Goal: Book appointment/travel/reservation

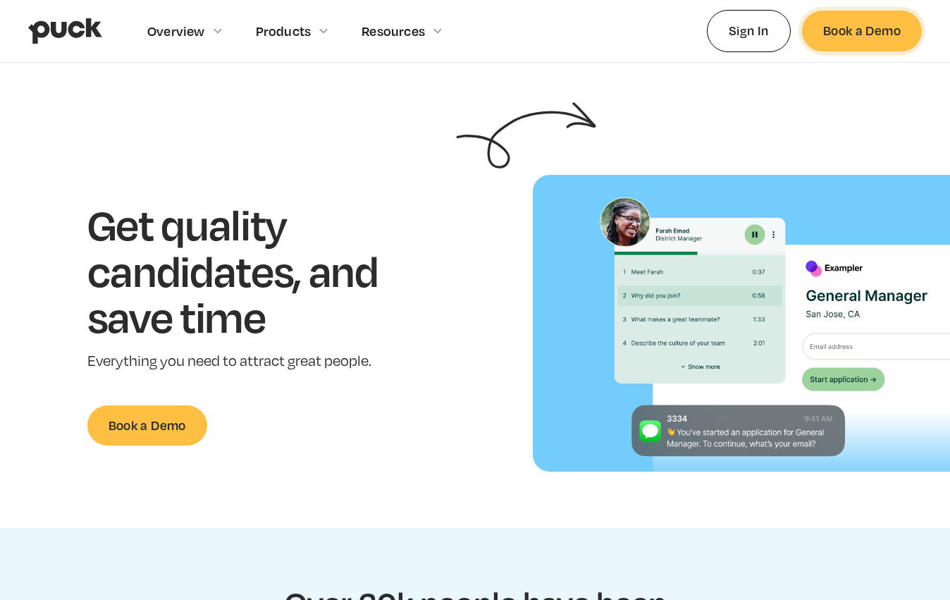
click at [851, 46] on link "Book a Demo" at bounding box center [862, 31] width 120 height 40
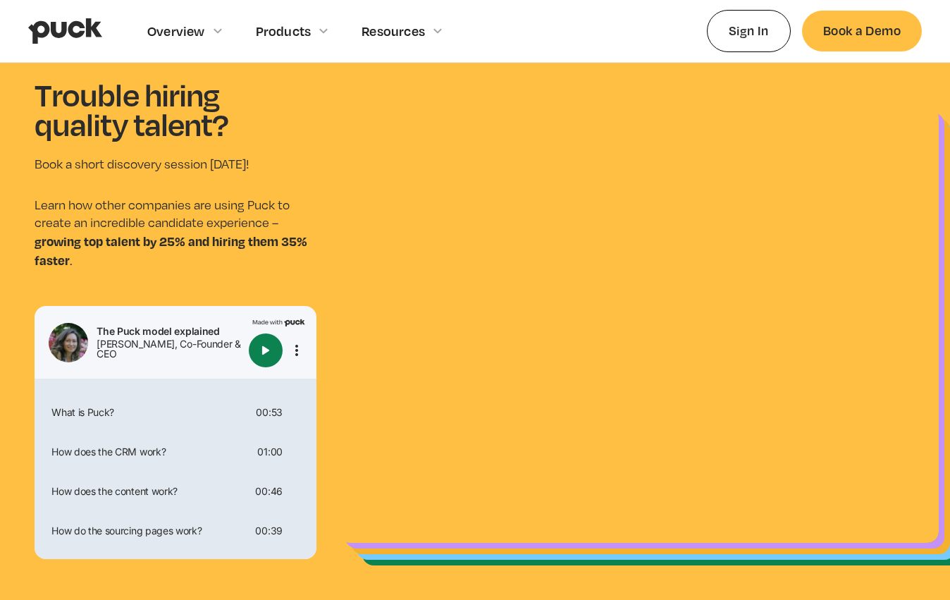
click at [265, 345] on img "Play" at bounding box center [265, 350] width 17 height 17
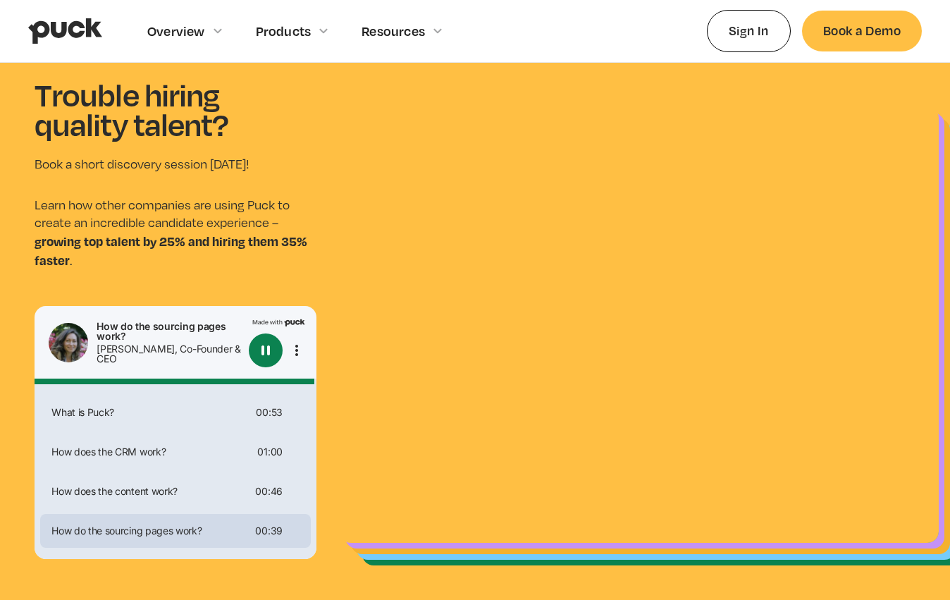
type input "0"
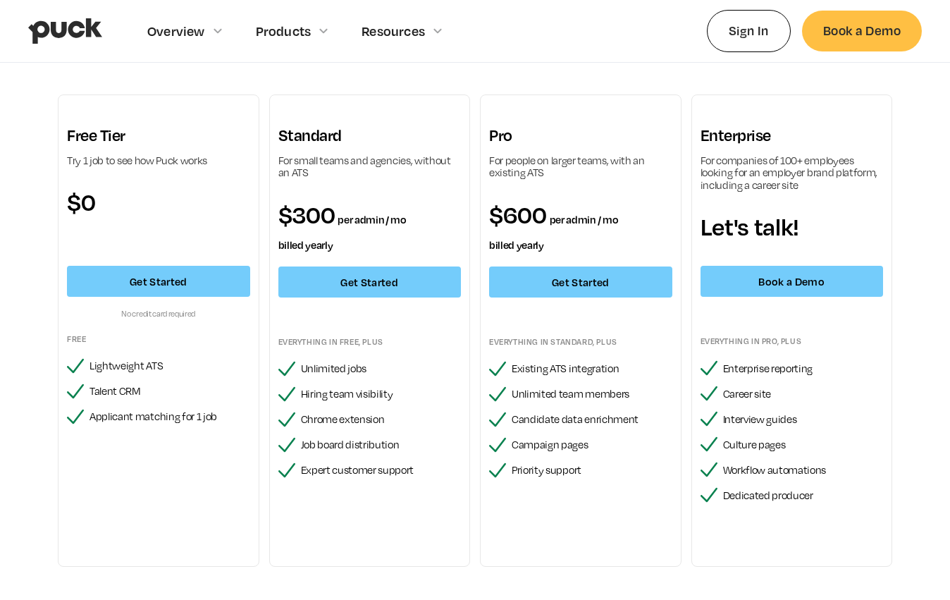
scroll to position [90, 0]
